Goal: Task Accomplishment & Management: Complete application form

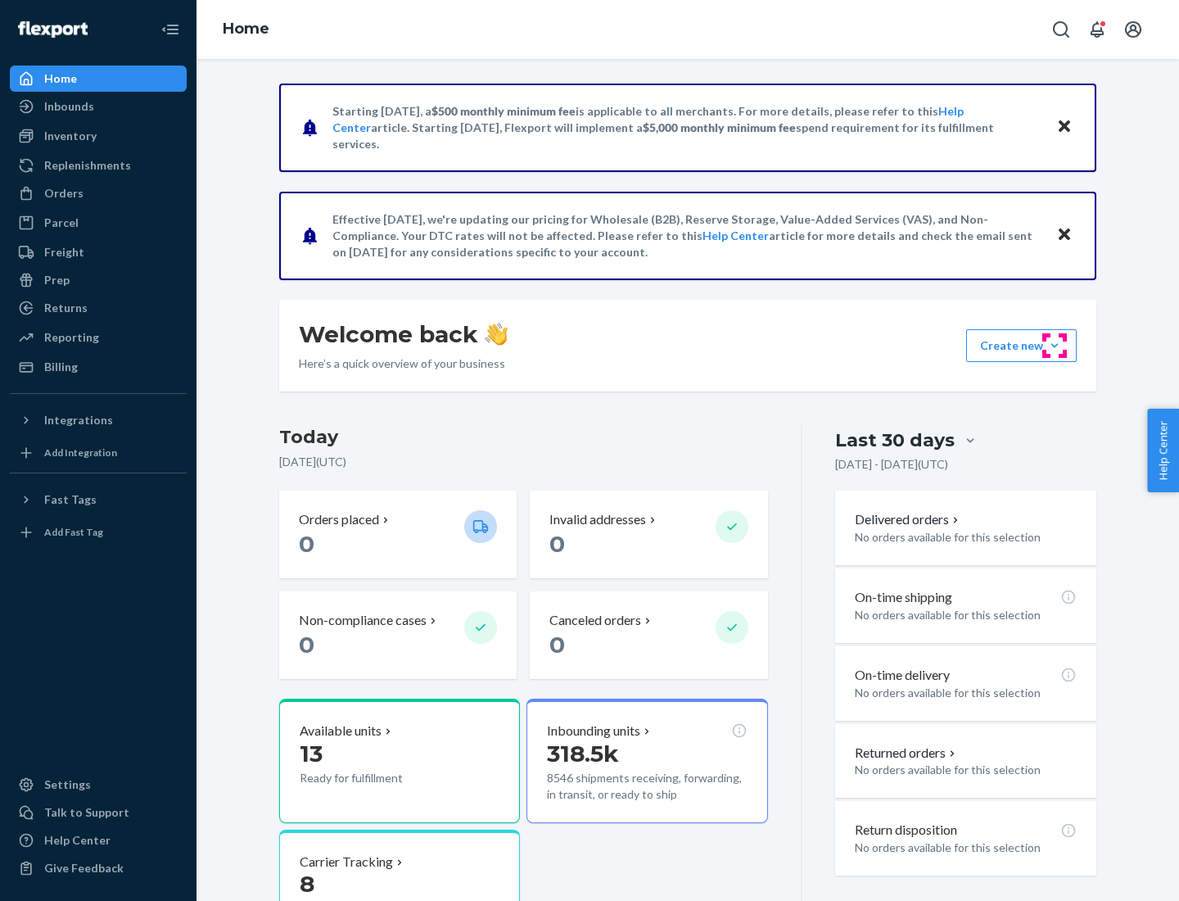
click at [1055, 346] on button "Create new Create new inbound Create new order Create new product" at bounding box center [1021, 345] width 111 height 33
click at [98, 106] on div "Inbounds" at bounding box center [98, 106] width 174 height 23
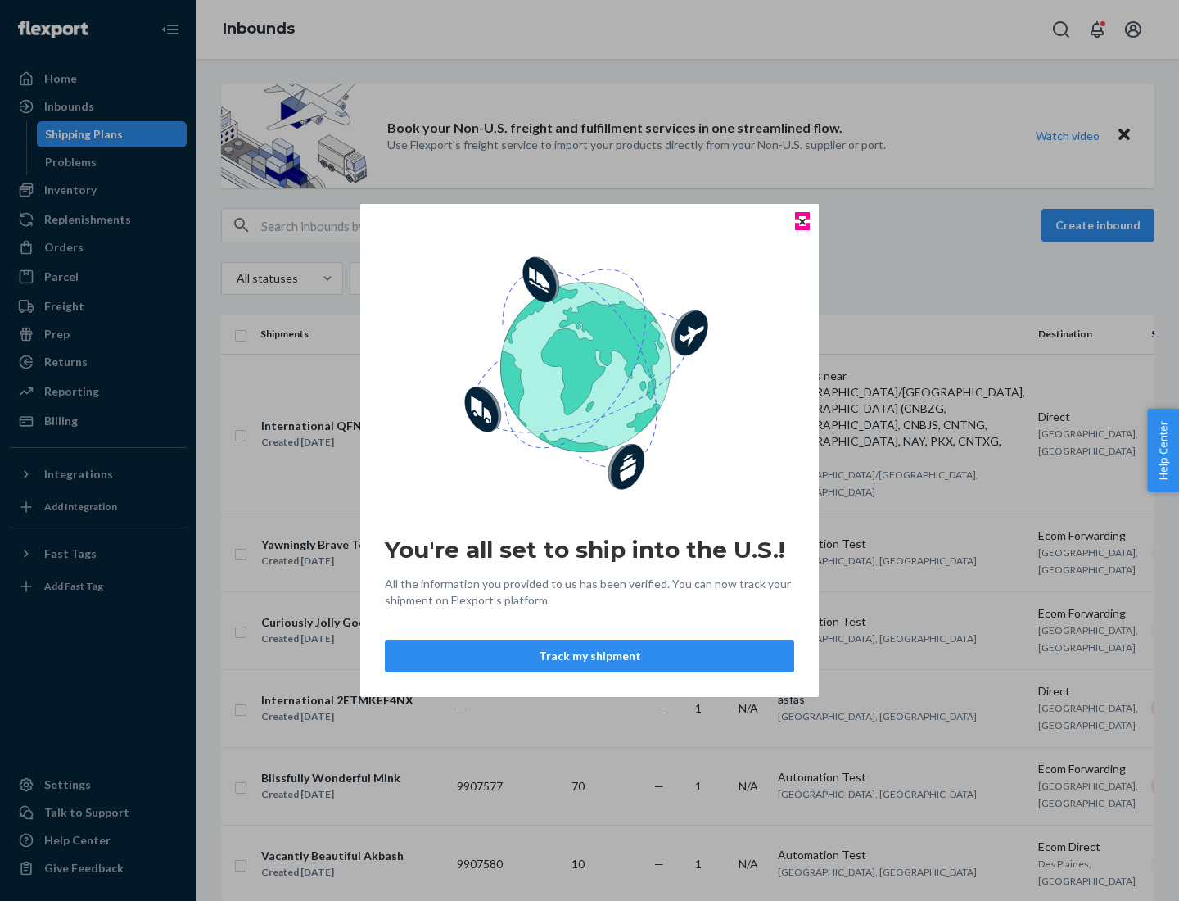
click at [802, 221] on icon "Close" at bounding box center [802, 221] width 7 height 7
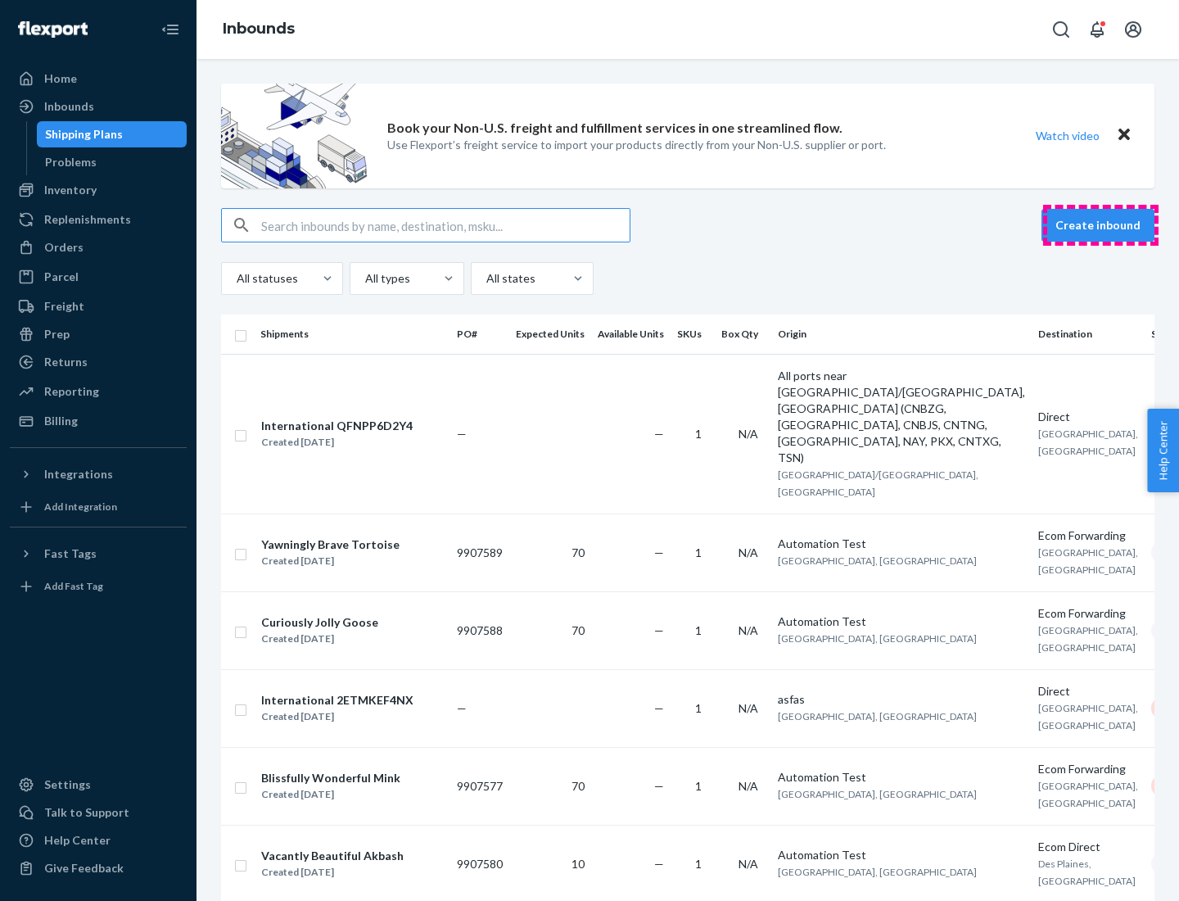
click at [1101, 225] on button "Create inbound" at bounding box center [1098, 225] width 113 height 33
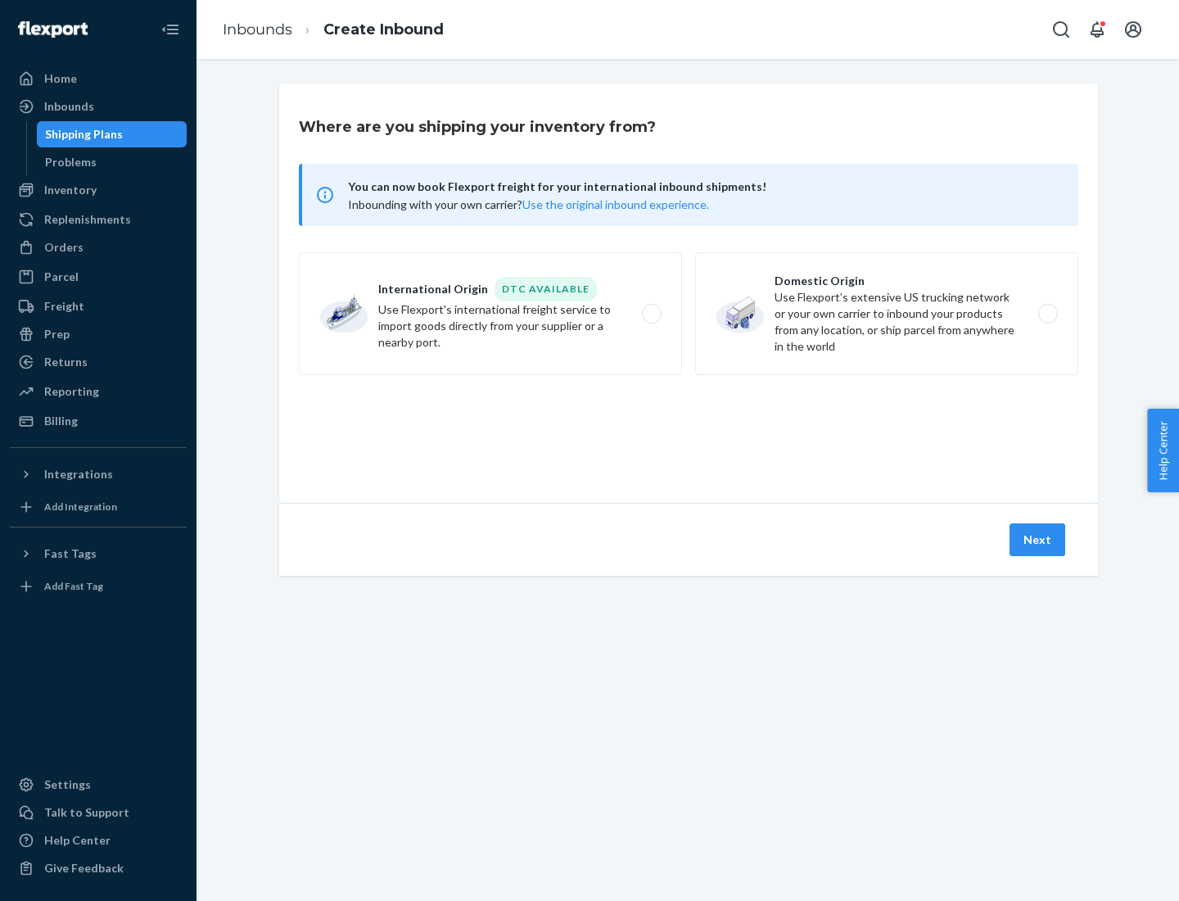
click at [887, 314] on label "Domestic Origin Use Flexport’s extensive US trucking network or your own carrie…" at bounding box center [886, 313] width 383 height 123
click at [1047, 314] on input "Domestic Origin Use Flexport’s extensive US trucking network or your own carrie…" at bounding box center [1052, 314] width 11 height 11
radio input "true"
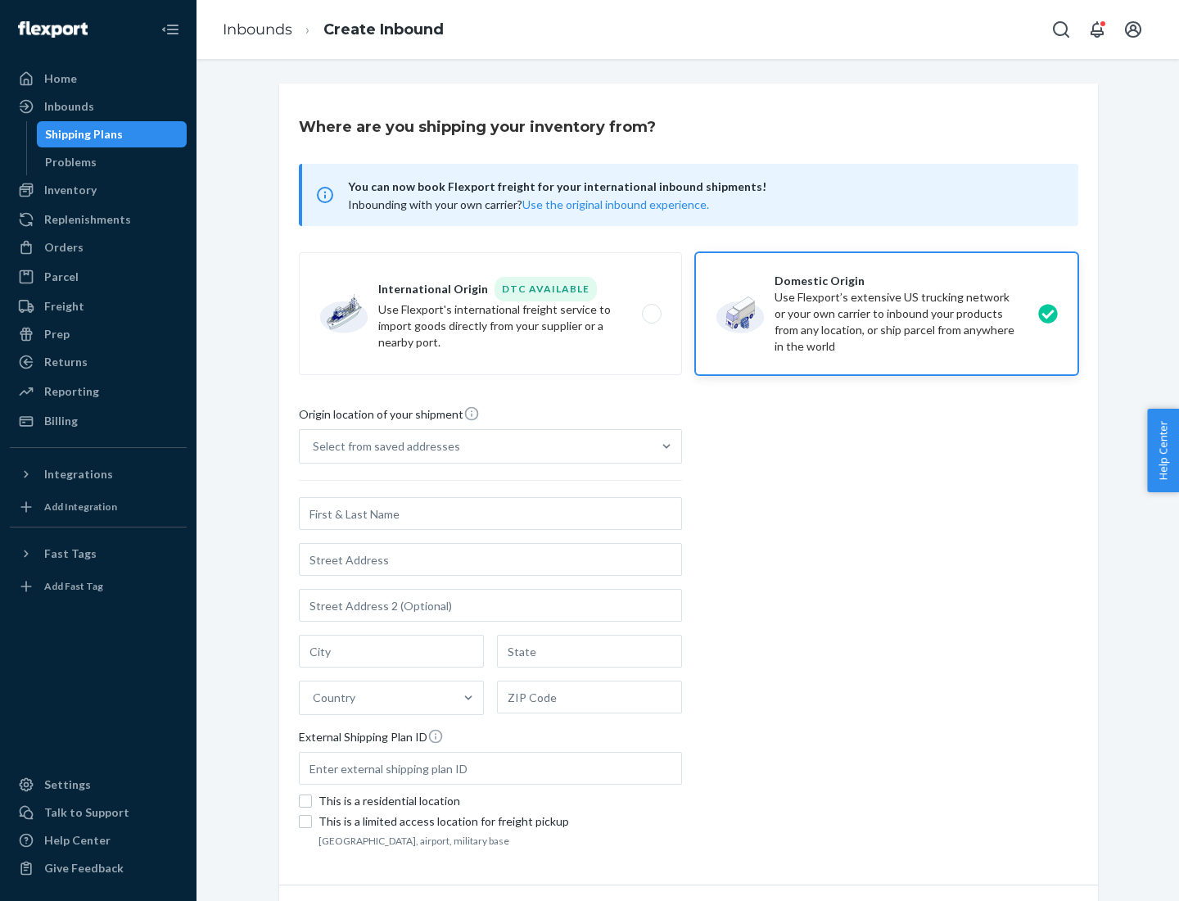
click at [476, 446] on div "Select from saved addresses" at bounding box center [476, 446] width 352 height 33
click at [314, 446] on input "Select from saved addresses" at bounding box center [314, 446] width 2 height 16
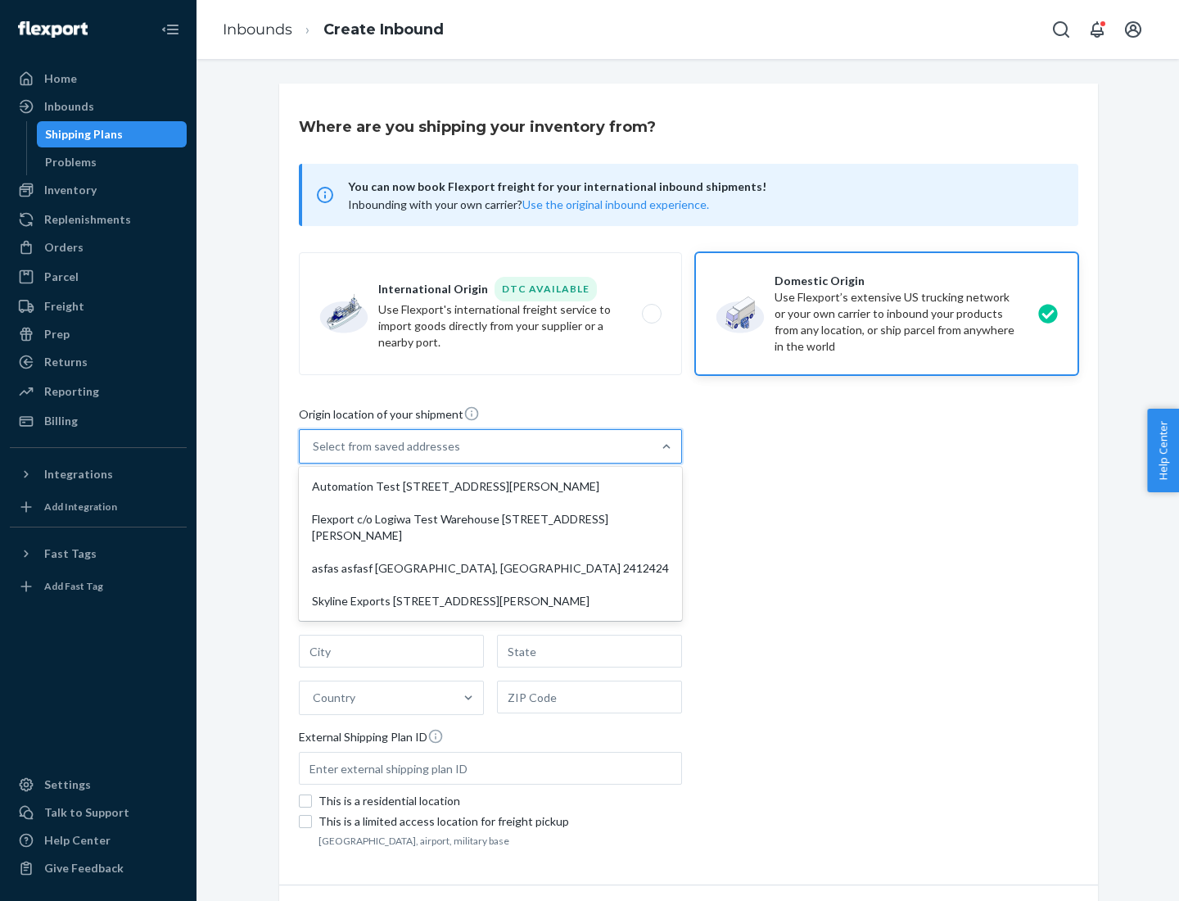
scroll to position [7, 0]
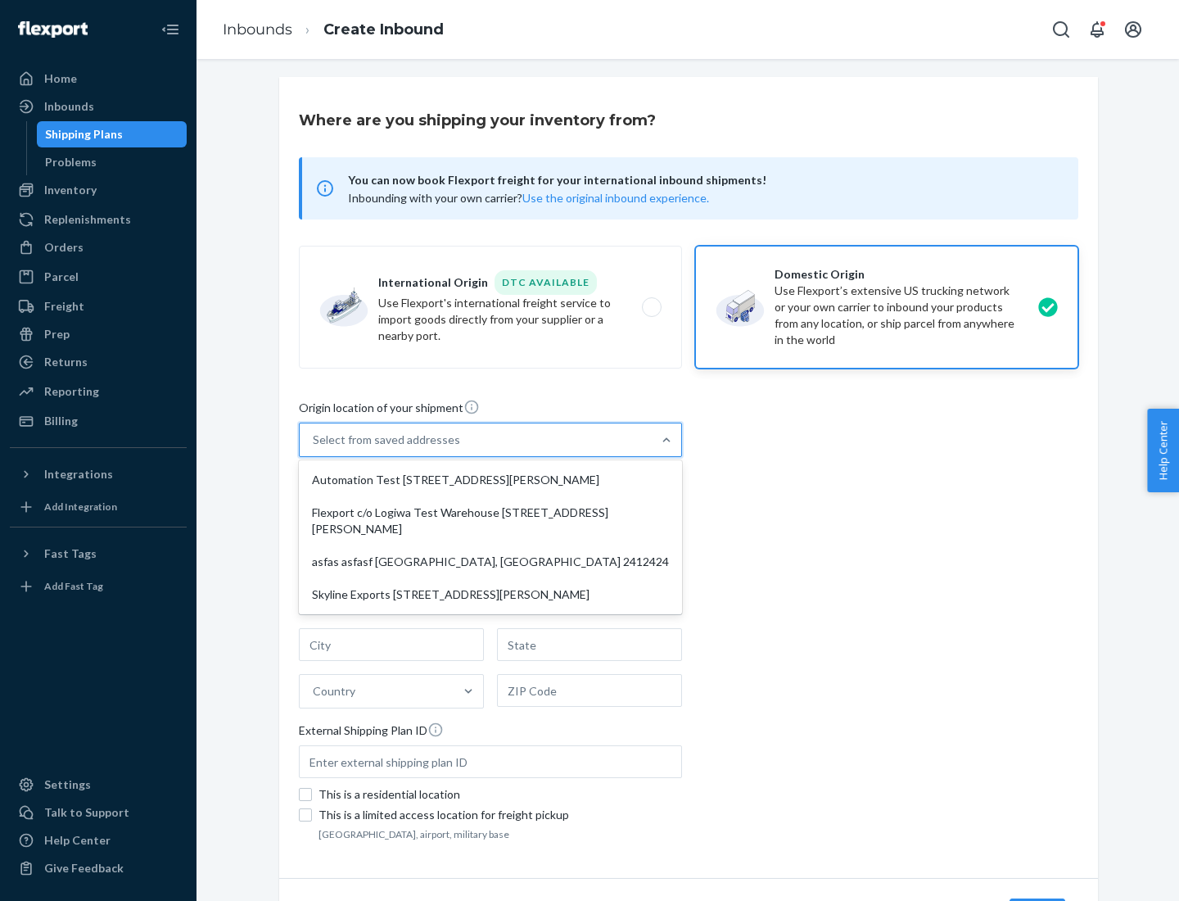
click at [491, 480] on div "Automation Test [STREET_ADDRESS][PERSON_NAME]" at bounding box center [490, 480] width 377 height 33
click at [314, 448] on input "option Automation Test [STREET_ADDRESS][PERSON_NAME] focused, 1 of 4. 4 results…" at bounding box center [314, 440] width 2 height 16
type input "Automation Test"
type input "9th Floor"
type input "[GEOGRAPHIC_DATA]"
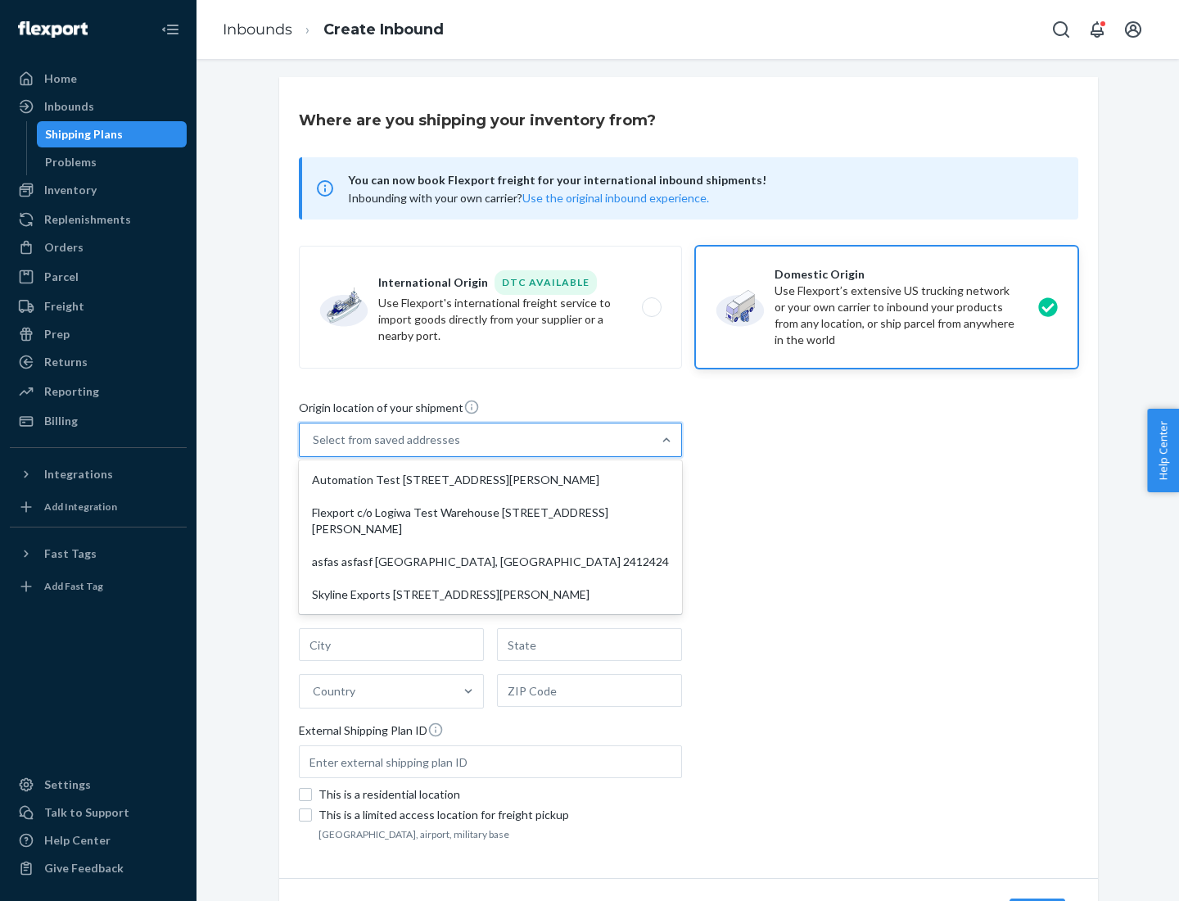
type input "CA"
type input "94104"
type input "[STREET_ADDRESS][PERSON_NAME]"
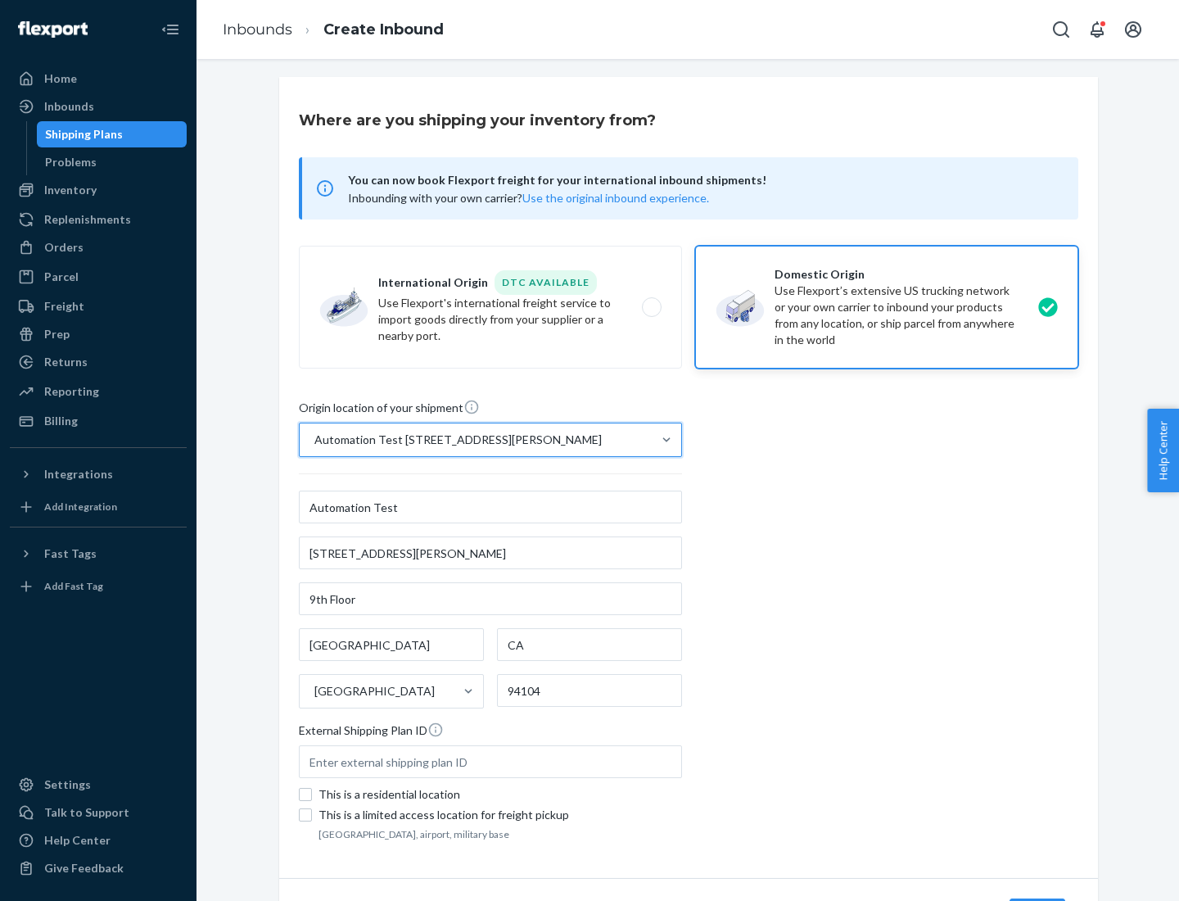
scroll to position [96, 0]
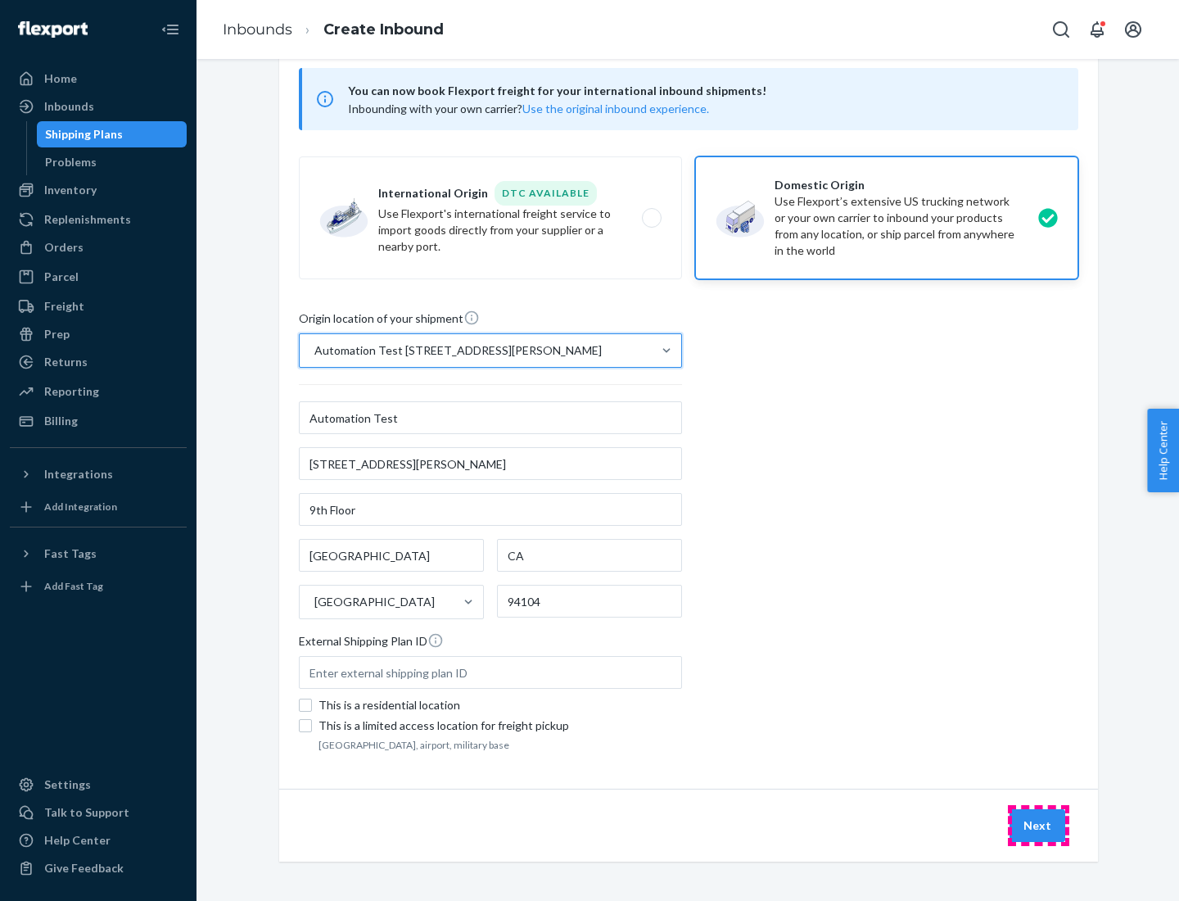
click at [1038, 825] on button "Next" at bounding box center [1038, 825] width 56 height 33
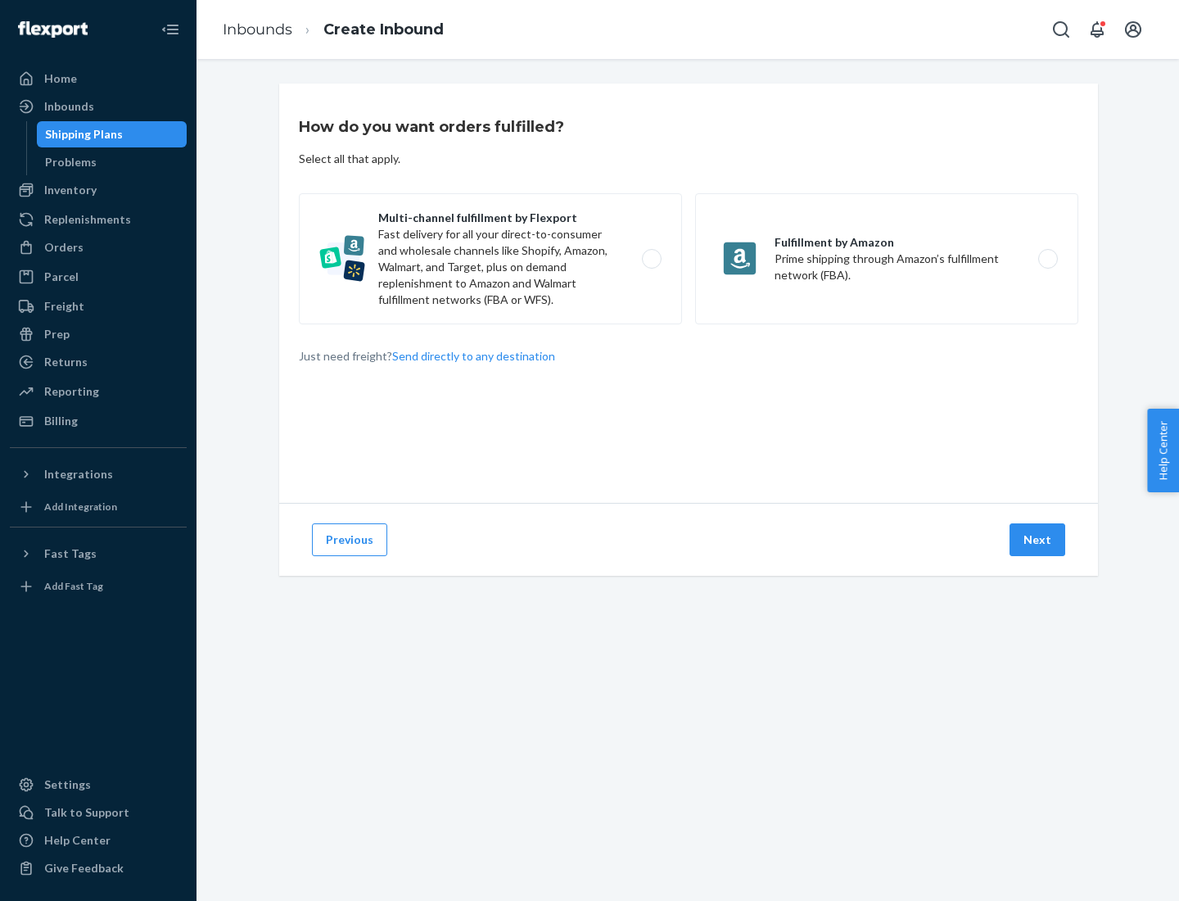
click at [491, 259] on label "Multi-channel fulfillment by Flexport Fast delivery for all your direct-to-cons…" at bounding box center [490, 258] width 383 height 131
click at [651, 259] on input "Multi-channel fulfillment by Flexport Fast delivery for all your direct-to-cons…" at bounding box center [656, 259] width 11 height 11
radio input "true"
click at [1038, 540] on button "Next" at bounding box center [1038, 539] width 56 height 33
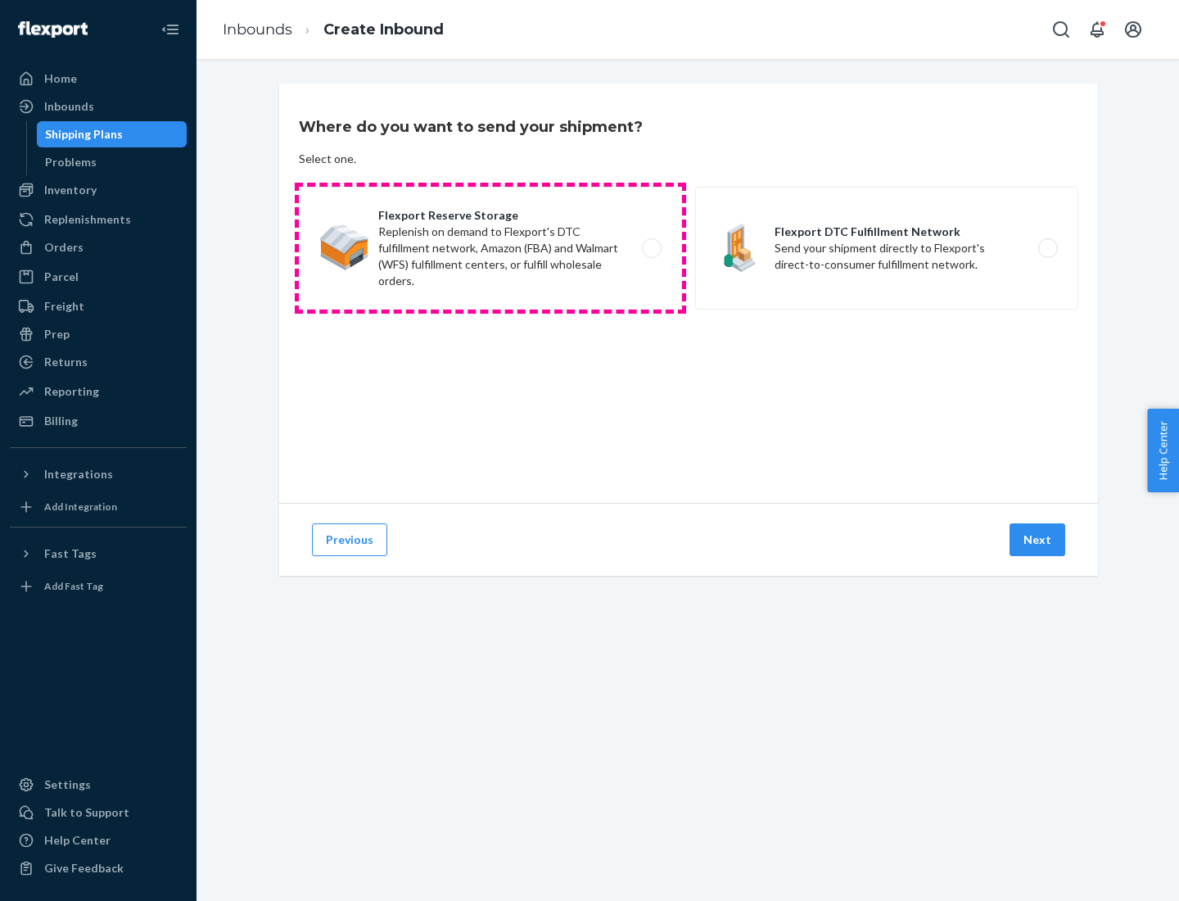
click at [491, 248] on label "Flexport Reserve Storage Replenish on demand to Flexport's DTC fulfillment netw…" at bounding box center [490, 248] width 383 height 123
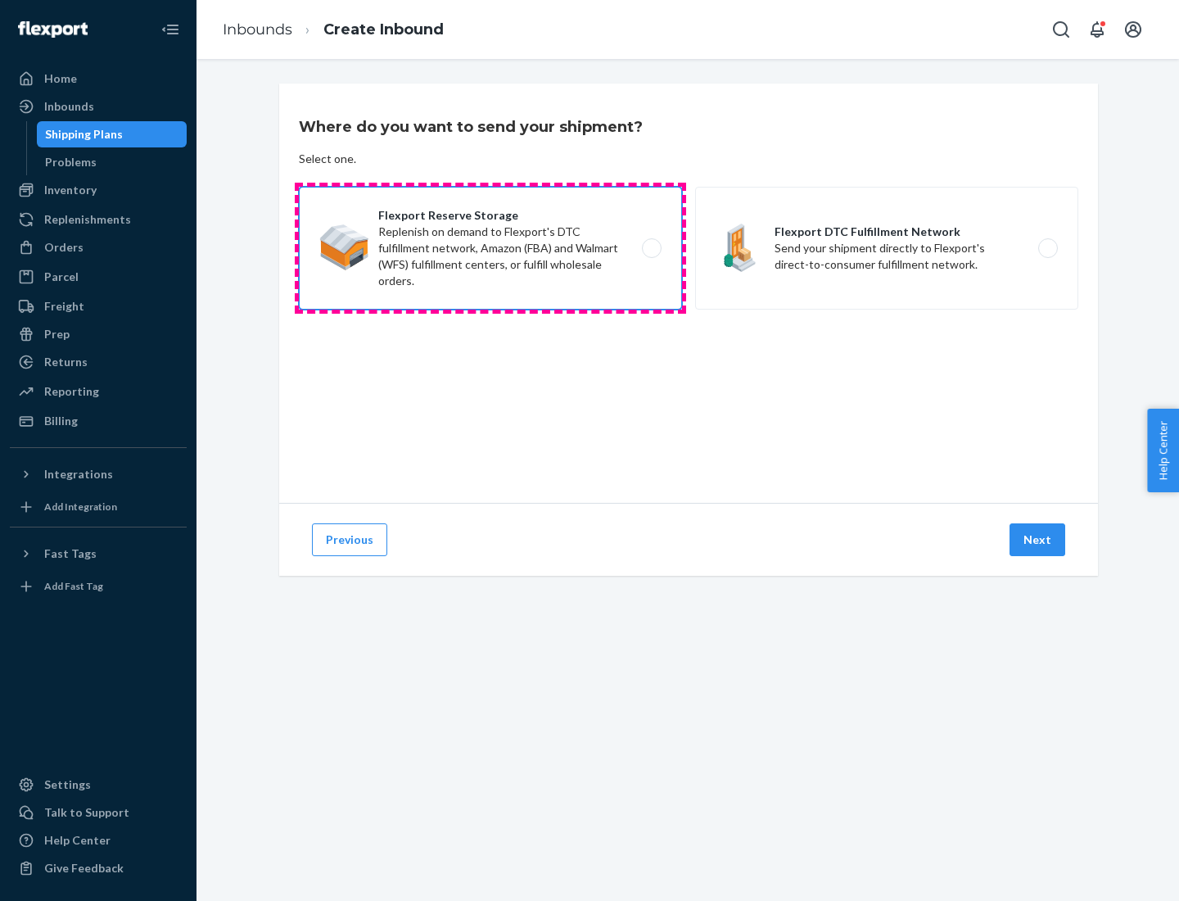
click at [651, 248] on input "Flexport Reserve Storage Replenish on demand to Flexport's DTC fulfillment netw…" at bounding box center [656, 248] width 11 height 11
radio input "true"
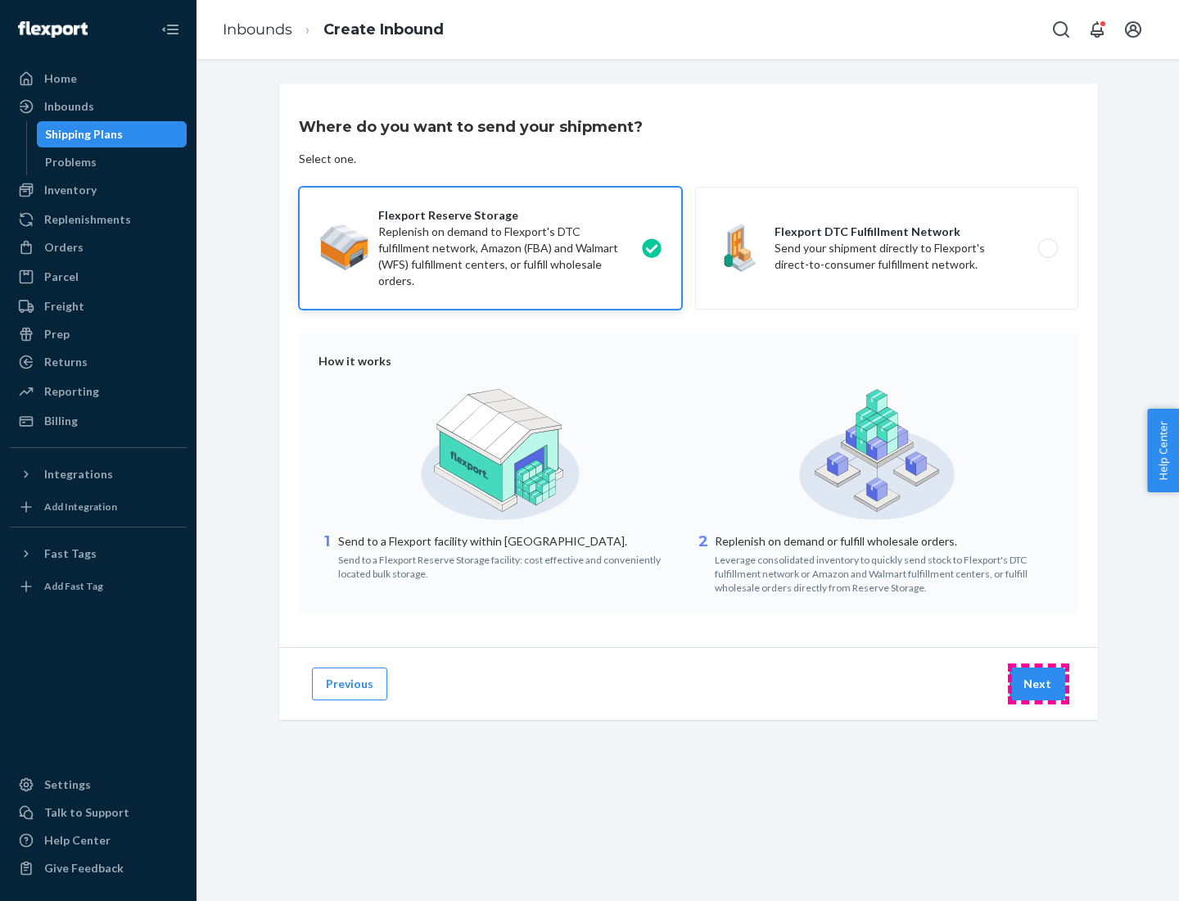
click at [1038, 684] on button "Next" at bounding box center [1038, 683] width 56 height 33
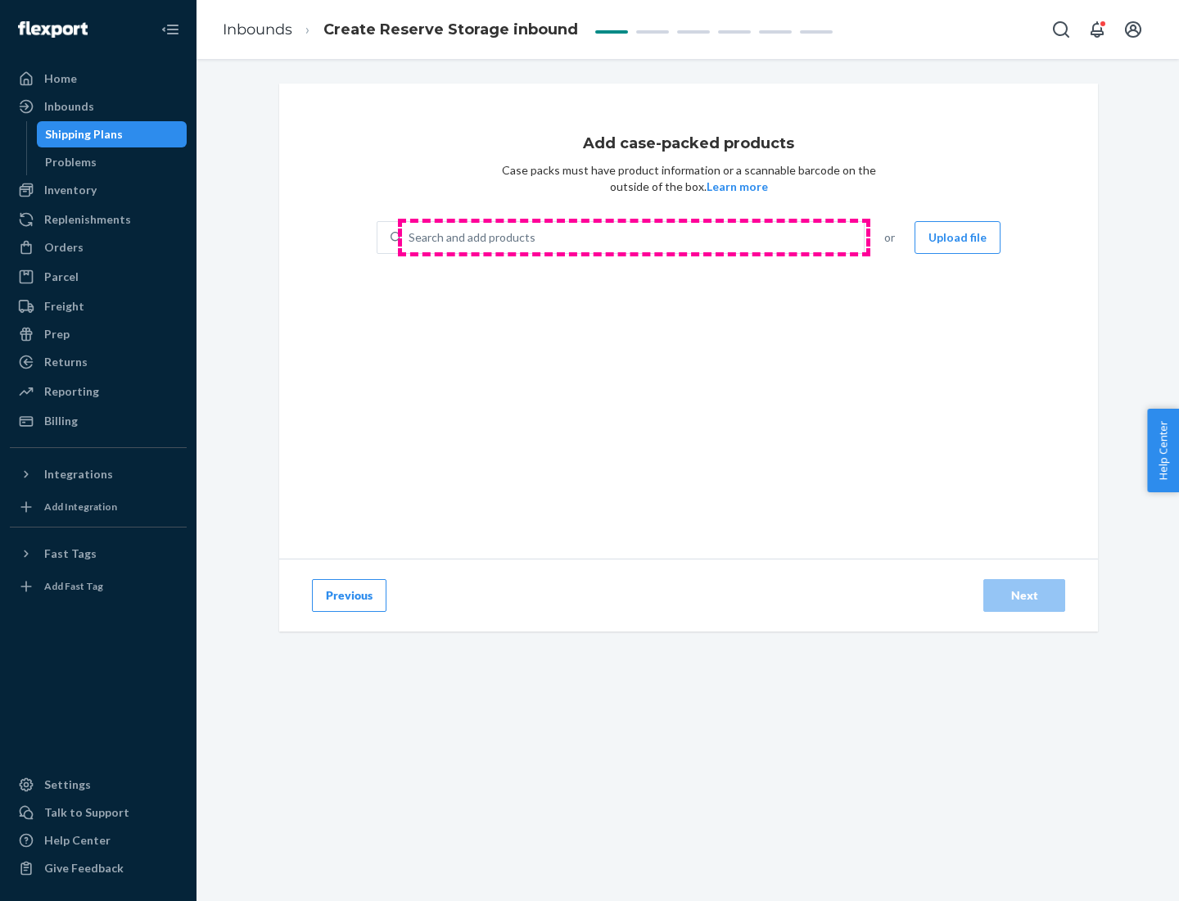
click at [634, 237] on div "Search and add products" at bounding box center [633, 237] width 462 height 29
click at [410, 237] on input "Search and add products" at bounding box center [410, 237] width 2 height 16
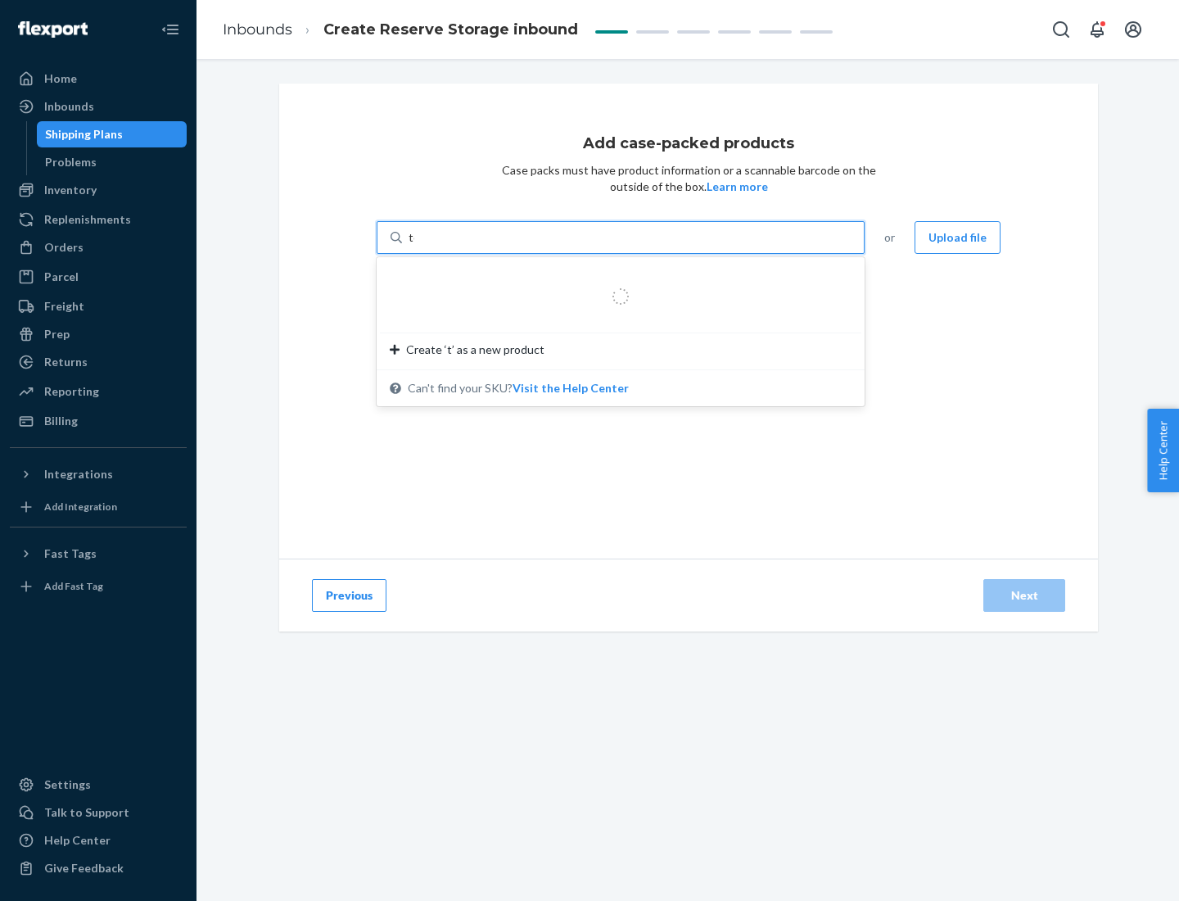
type input "test-syn"
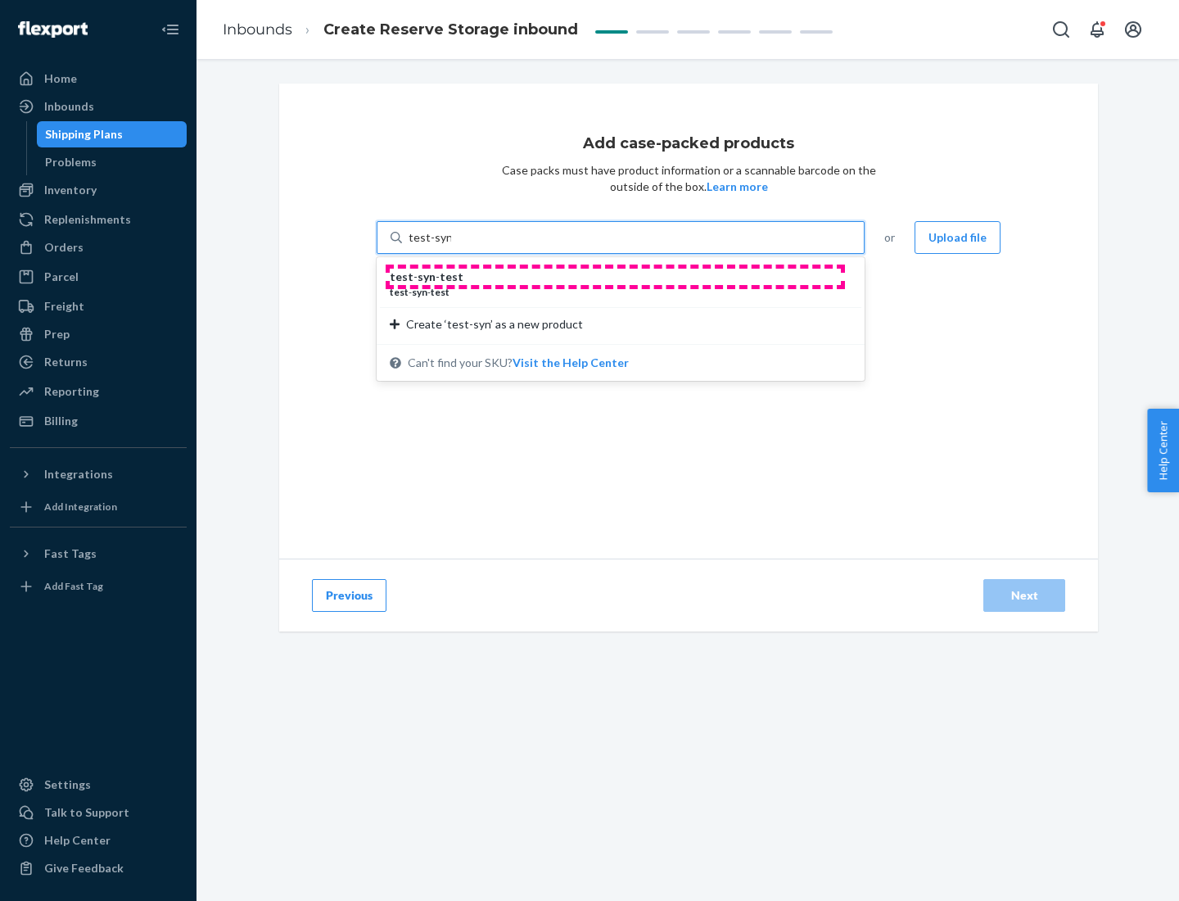
click at [615, 277] on div "test - syn - test" at bounding box center [614, 277] width 449 height 16
click at [451, 246] on input "test-syn" at bounding box center [430, 237] width 43 height 16
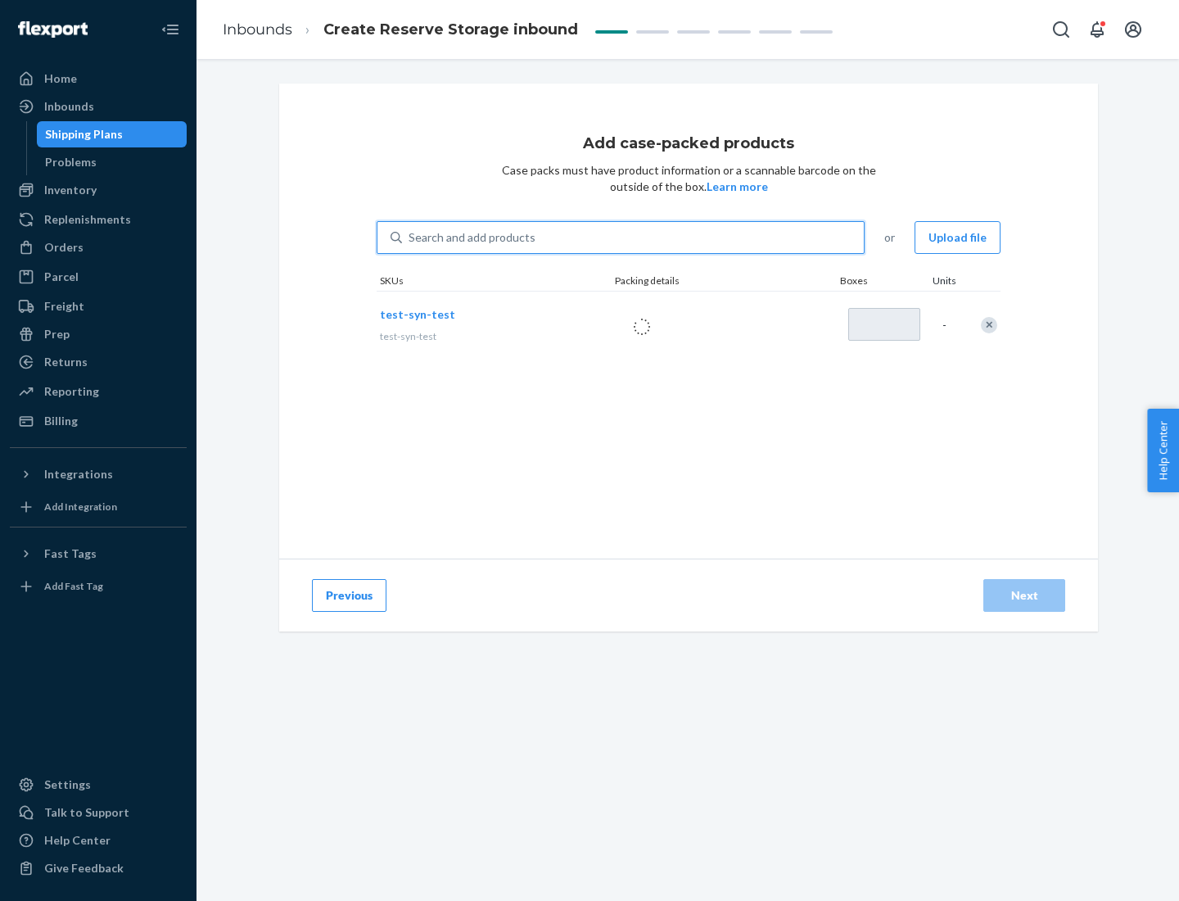
type input "1"
click at [1024, 595] on div "Next" at bounding box center [1024, 595] width 54 height 16
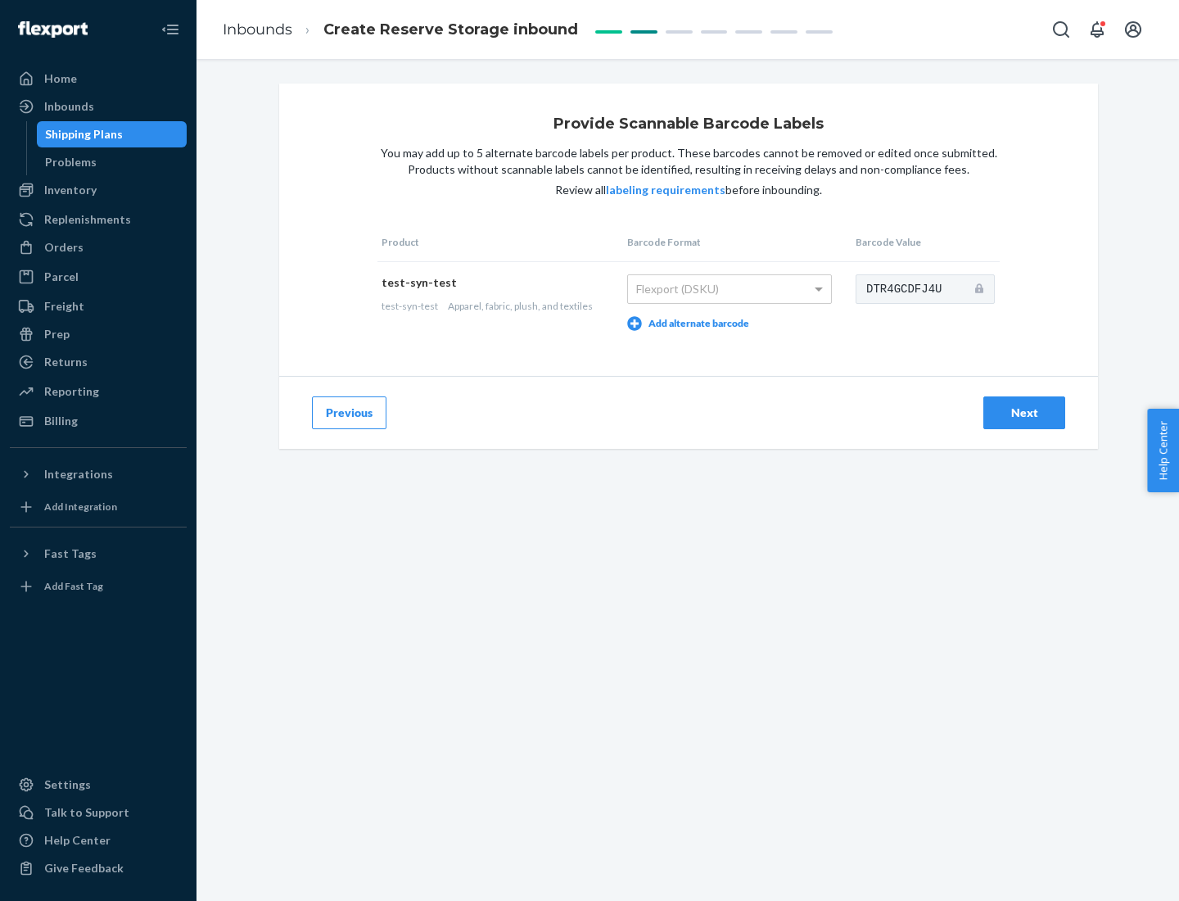
click at [1024, 412] on div "Next" at bounding box center [1024, 413] width 54 height 16
